Goal: Information Seeking & Learning: Learn about a topic

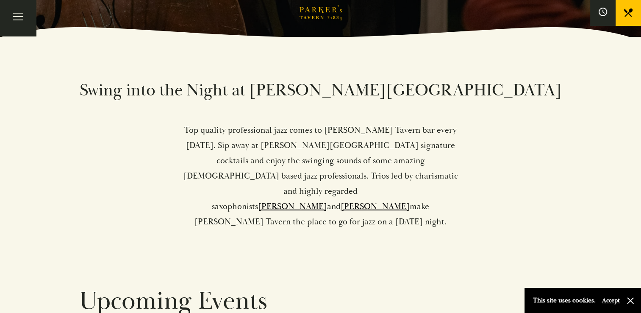
scroll to position [274, 0]
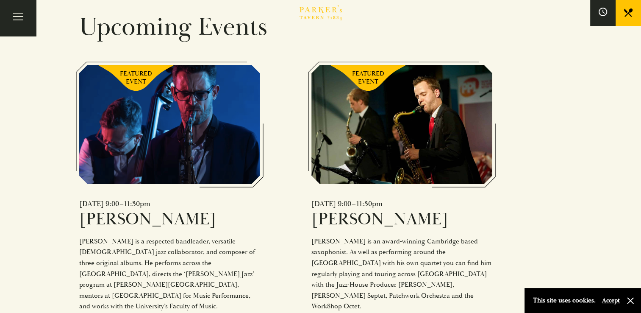
scroll to position [484, 0]
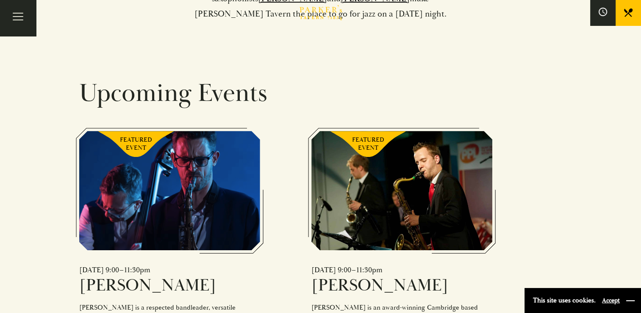
click at [631, 299] on button "button" at bounding box center [631, 300] width 8 height 8
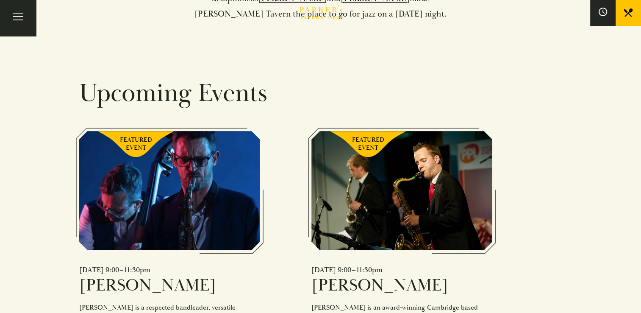
click at [596, 204] on section "Swing into the Night at Parker’s Tavern Top quality professional jazz comes to …" at bounding box center [320, 293] width 641 height 928
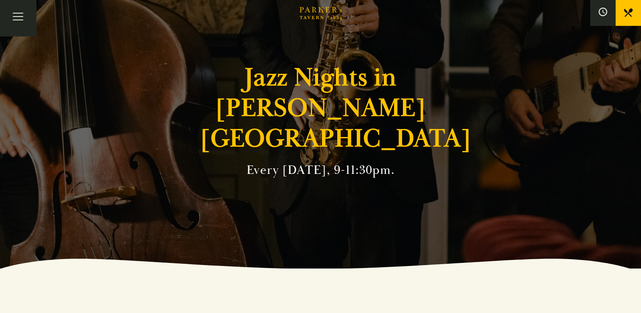
scroll to position [0, 0]
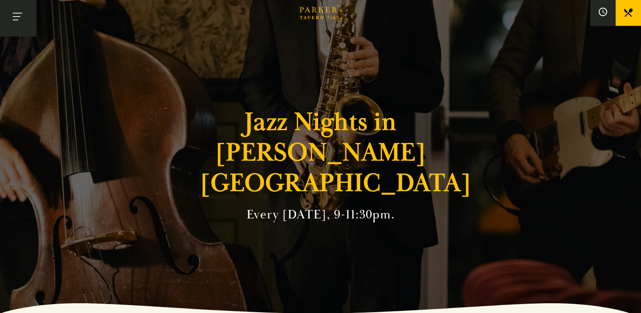
click at [20, 13] on button "Toggle navigation" at bounding box center [18, 18] width 36 height 36
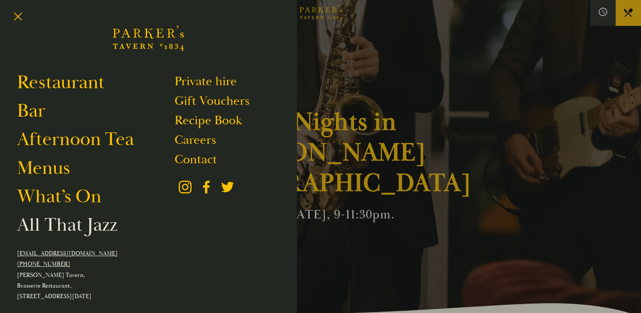
click at [102, 230] on link "All That Jazz" at bounding box center [67, 225] width 100 height 24
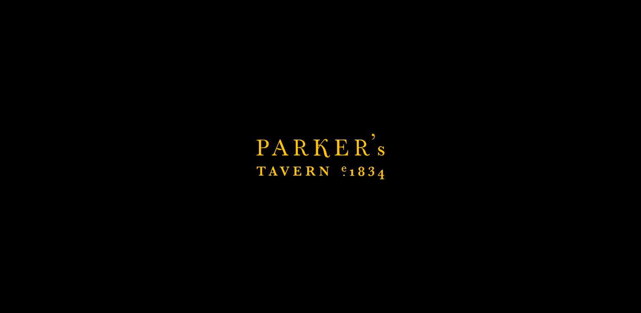
scroll to position [34, 0]
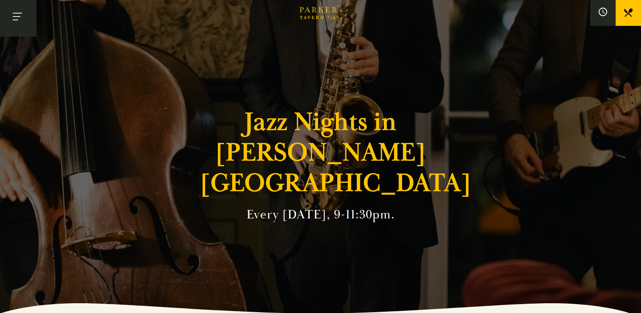
click at [17, 19] on button "Toggle navigation" at bounding box center [18, 18] width 36 height 36
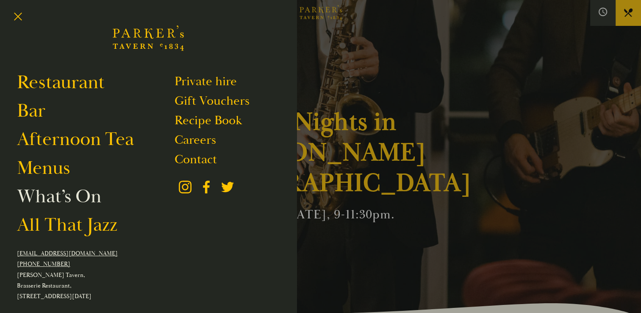
click at [92, 198] on link "What’s On" at bounding box center [59, 196] width 84 height 24
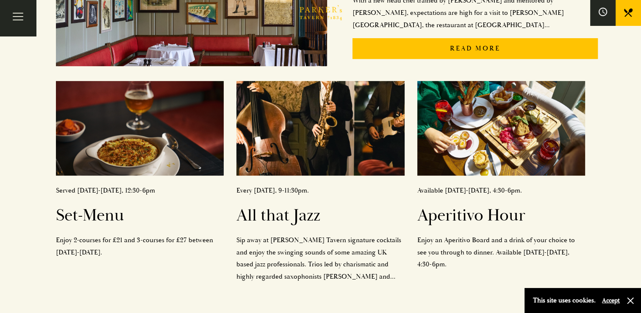
scroll to position [315, 0]
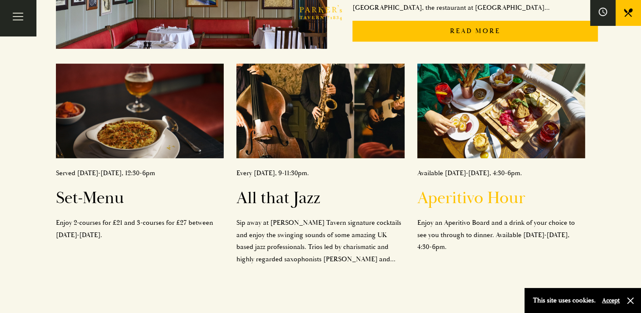
click at [472, 198] on h2 "Aperitivo Hour" at bounding box center [502, 198] width 168 height 20
click at [109, 199] on h2 "Set-Menu" at bounding box center [140, 198] width 168 height 20
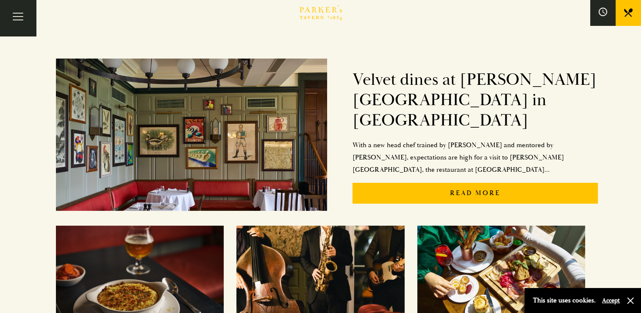
scroll to position [170, 0]
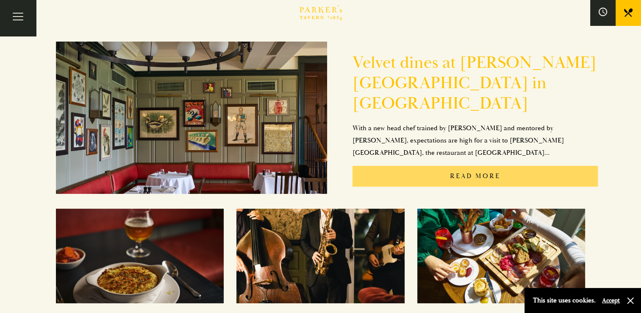
click at [476, 166] on p "Read More" at bounding box center [475, 176] width 245 height 21
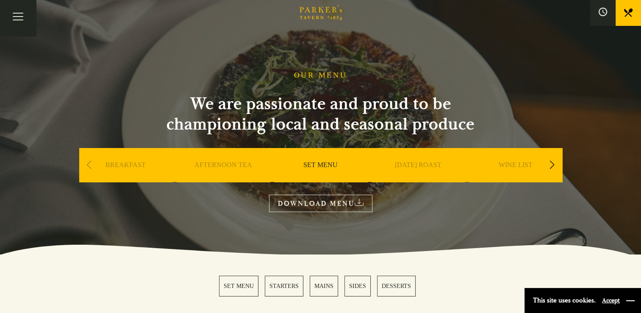
click at [632, 298] on button "button" at bounding box center [631, 300] width 8 height 8
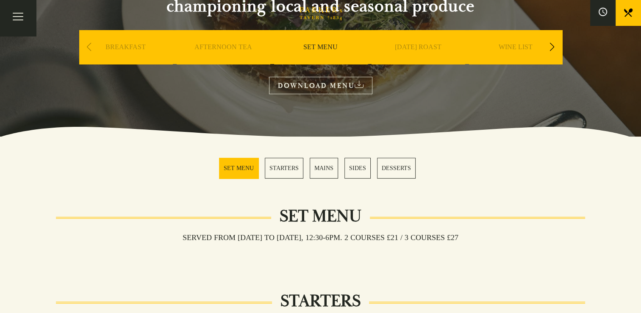
scroll to position [122, 0]
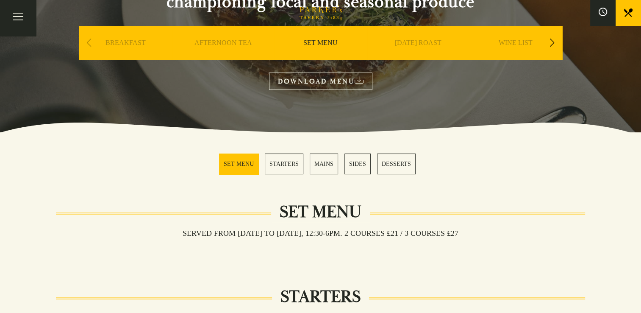
click at [324, 164] on link "MAINS" at bounding box center [324, 163] width 28 height 21
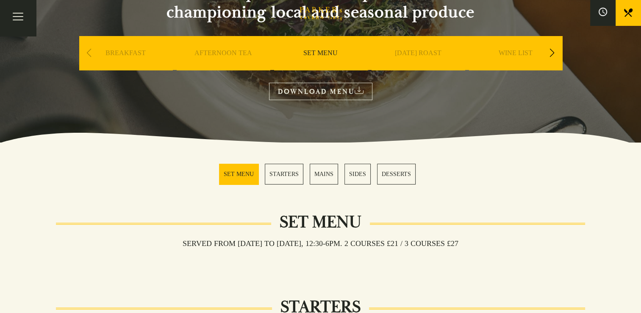
scroll to position [108, 0]
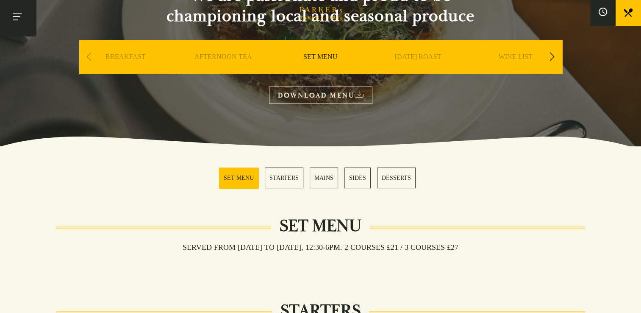
scroll to position [122, 0]
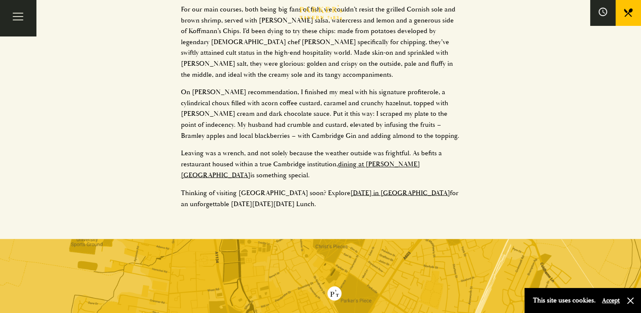
scroll to position [1441, 0]
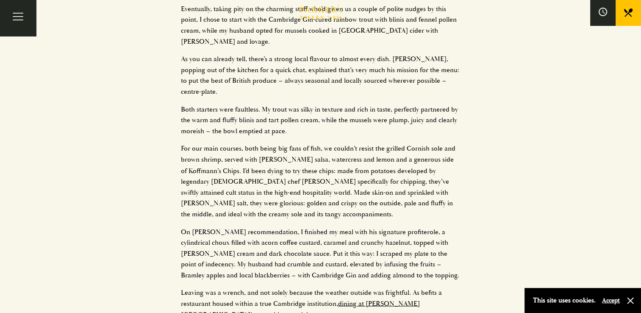
click at [384, 299] on link "dining at [PERSON_NAME][GEOGRAPHIC_DATA]" at bounding box center [300, 308] width 239 height 19
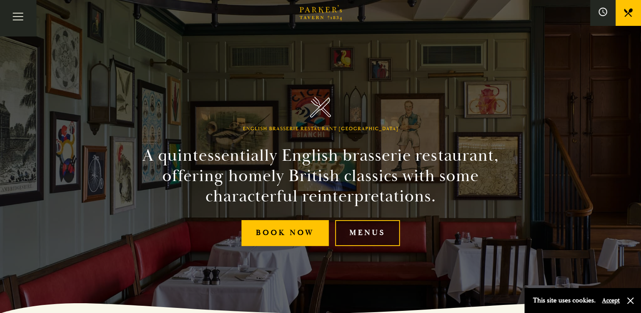
click at [364, 230] on link "Menus" at bounding box center [367, 233] width 65 height 26
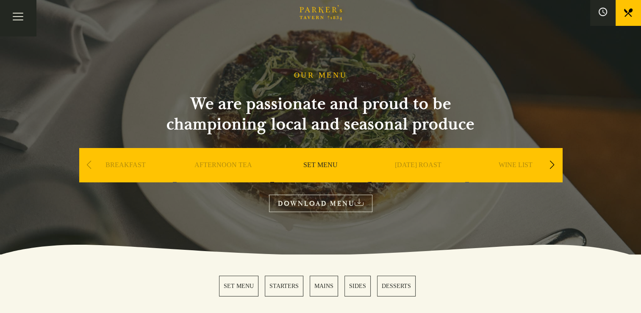
click at [351, 201] on link "DOWNLOAD MENU" at bounding box center [320, 203] width 103 height 17
